Goal: Register for event/course

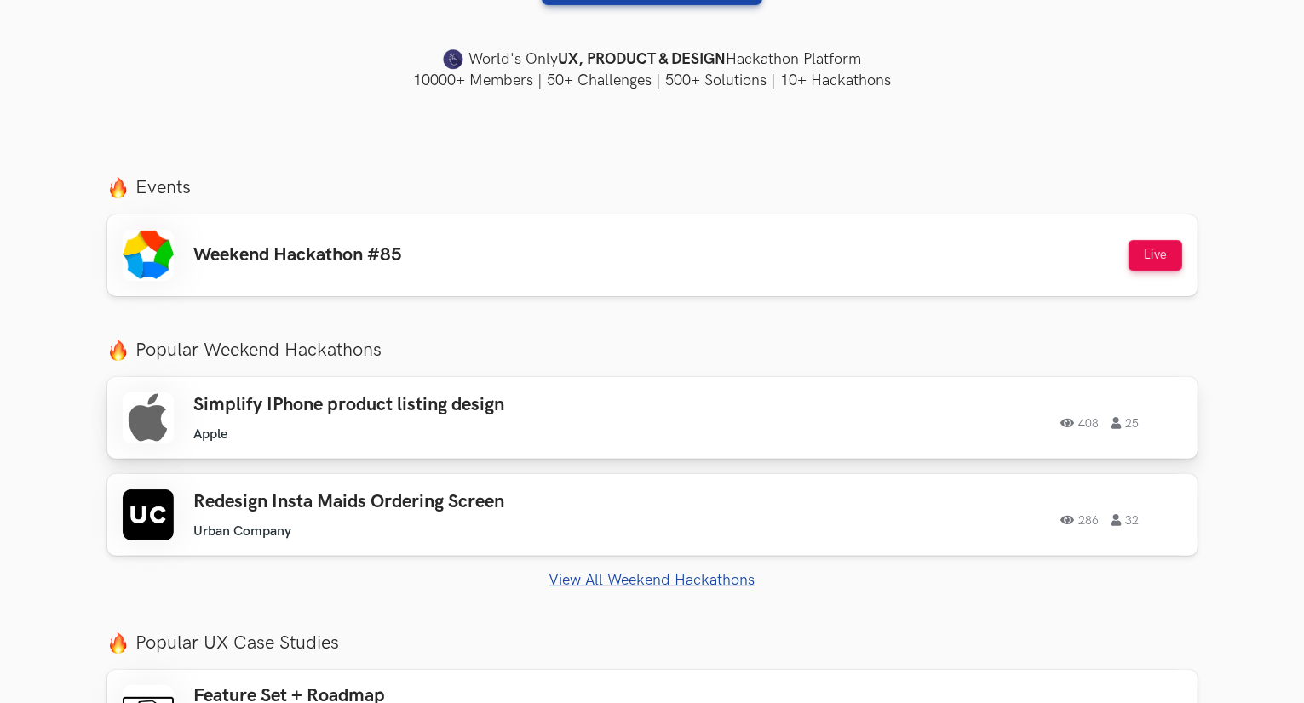
scroll to position [494, 0]
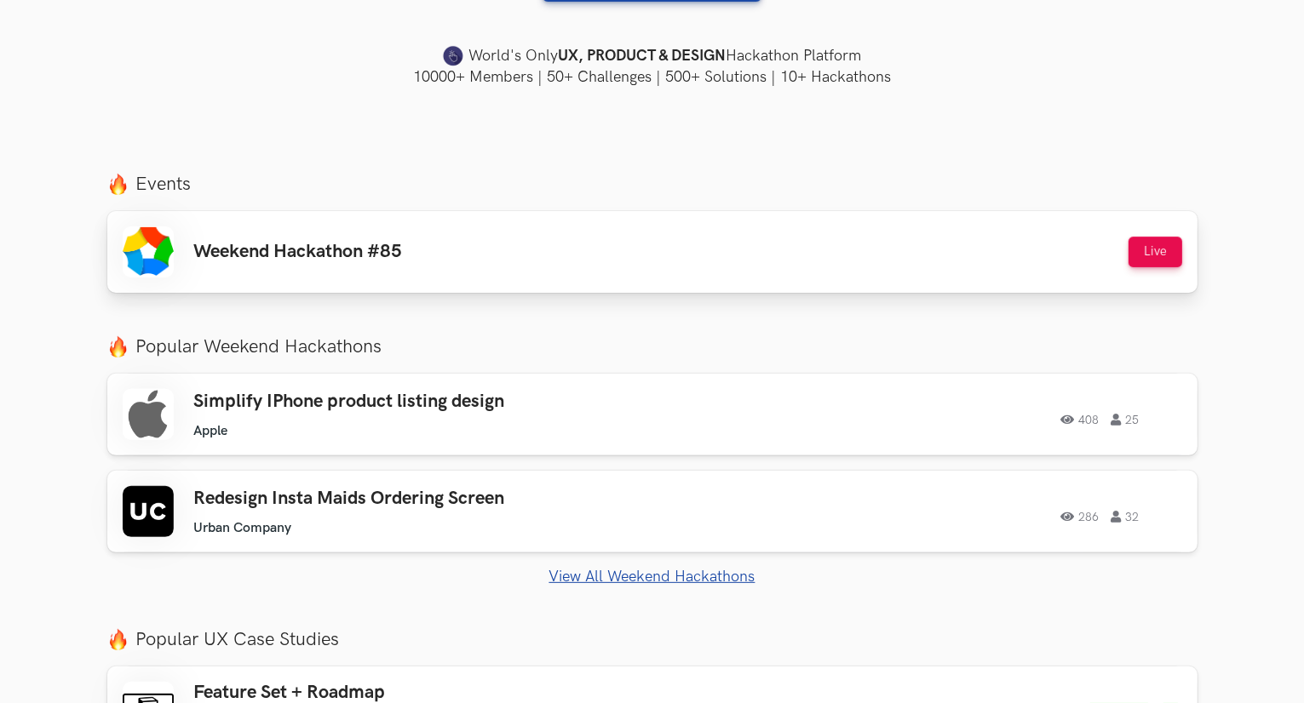
click at [582, 259] on div "Weekend Hackathon #85 Live" at bounding box center [652, 251] width 1059 height 51
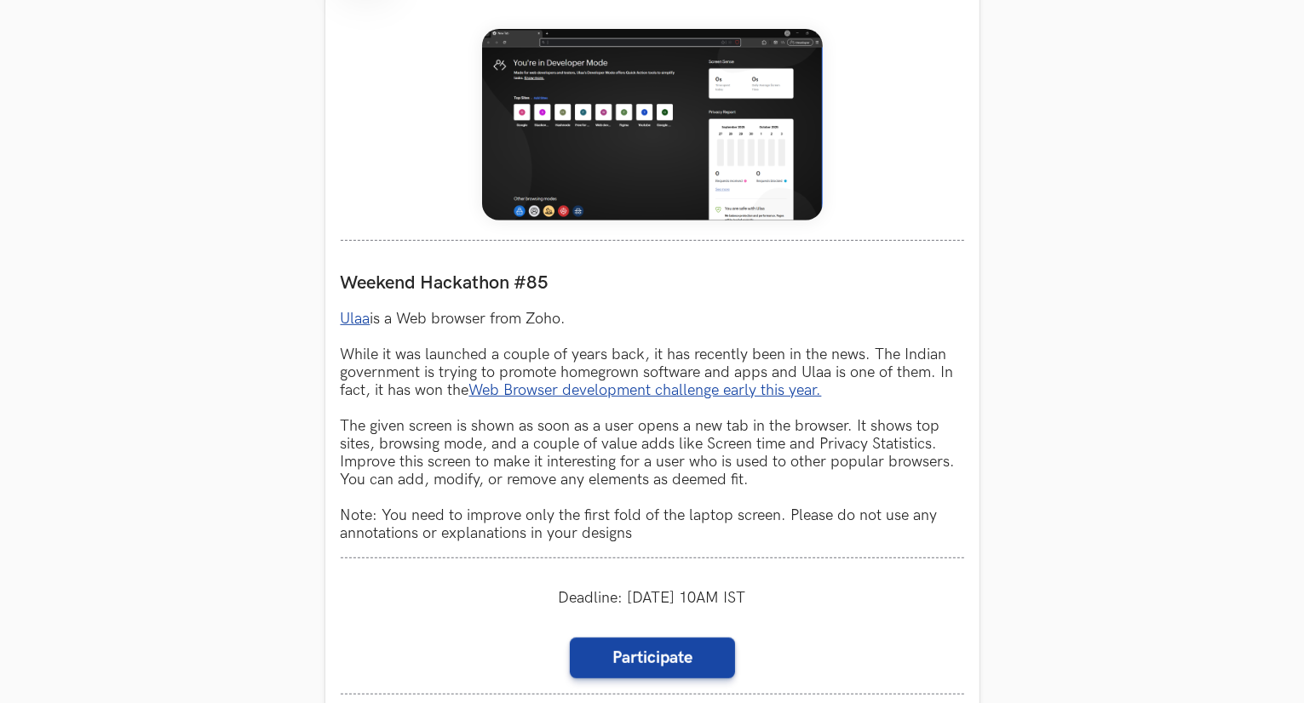
scroll to position [780, 0]
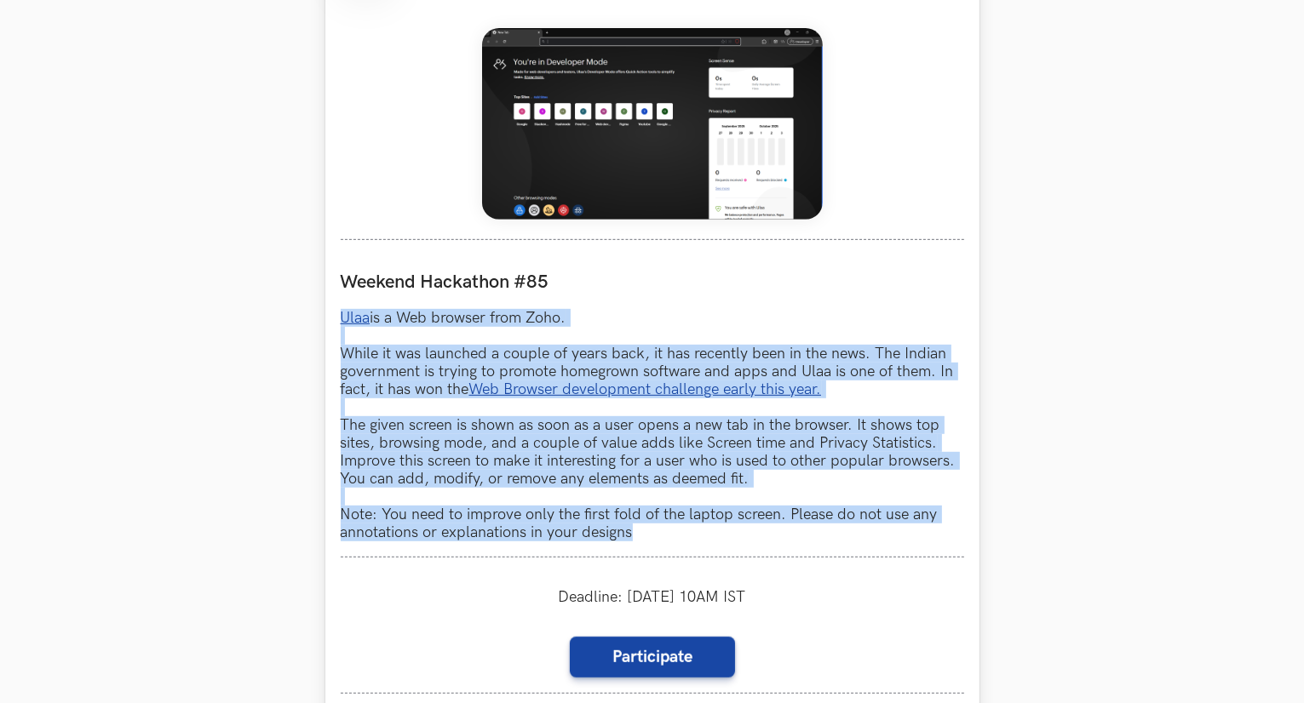
drag, startPoint x: 629, startPoint y: 535, endPoint x: 334, endPoint y: 312, distance: 369.7
click at [334, 312] on div "Ulaa LIVE Weekend Hackathon #85 Ulaa is a Web browser from Zoho. While it was l…" at bounding box center [652, 372] width 654 height 882
copy p "Ulaa is a Web browser from Zoho. While it was launched a couple of years back, …"
click at [729, 301] on div "Weekend Hackathon #85 Ulaa is a Web browser from Zoho. While it was launched a …" at bounding box center [652, 406] width 623 height 302
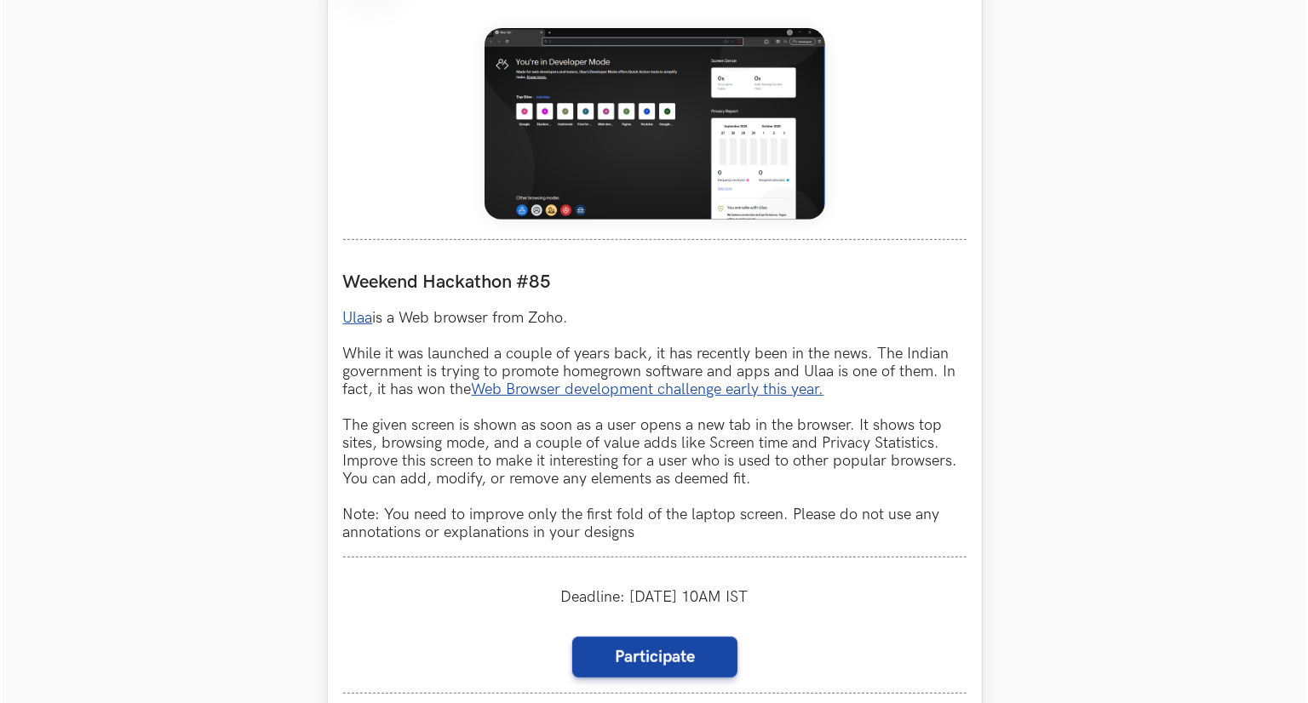
scroll to position [994, 0]
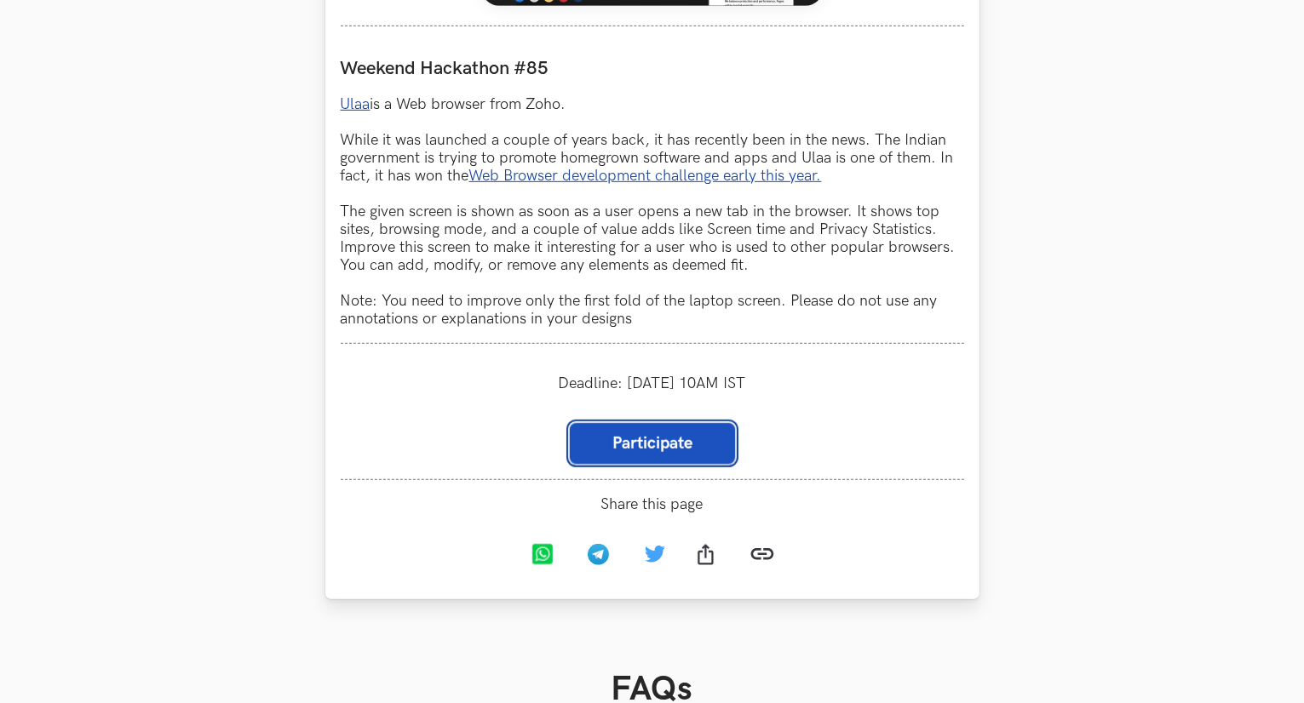
click at [692, 442] on link "Participate" at bounding box center [652, 443] width 165 height 41
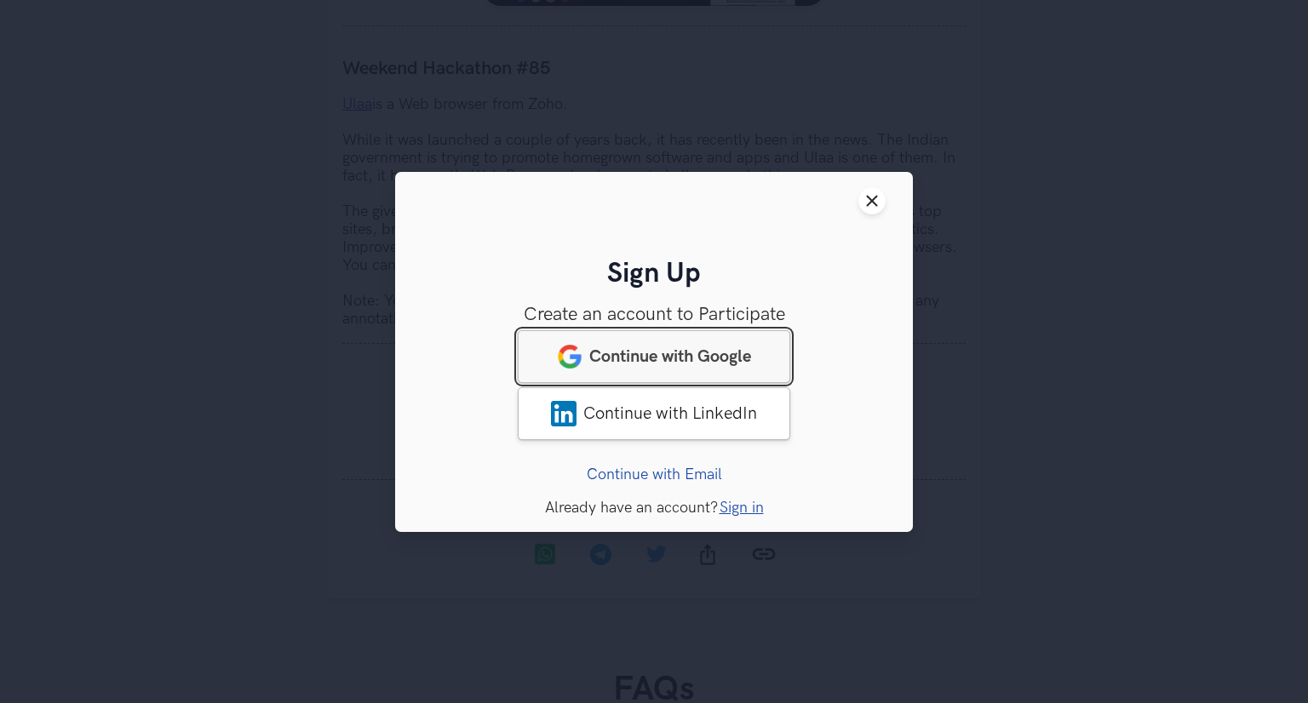
click at [712, 346] on span "Continue with Google" at bounding box center [670, 356] width 162 height 20
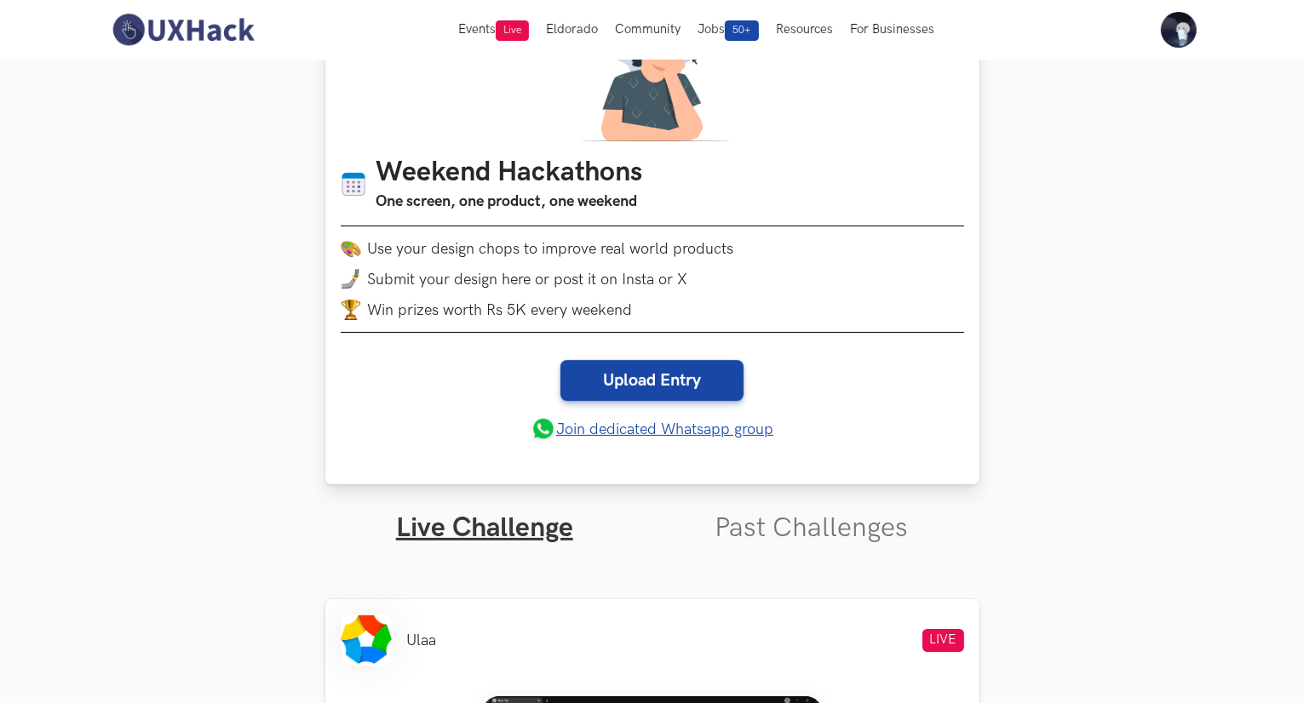
scroll to position [119, 0]
